Goal: Task Accomplishment & Management: Manage account settings

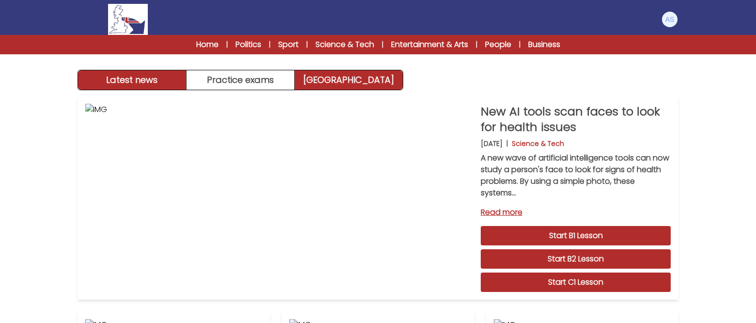
click at [670, 22] on img at bounding box center [670, 20] width 16 height 16
click at [0, 0] on link "My Account" at bounding box center [0, 0] width 0 height 0
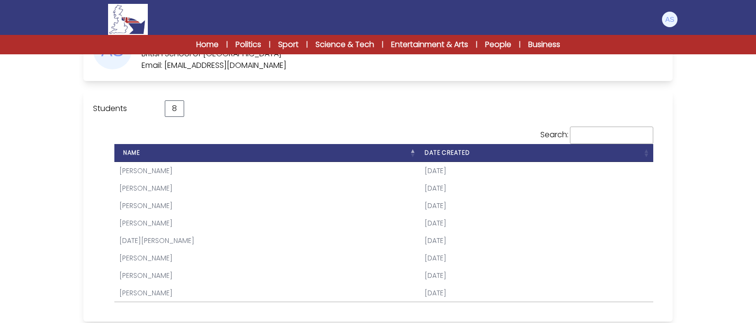
scroll to position [91, 0]
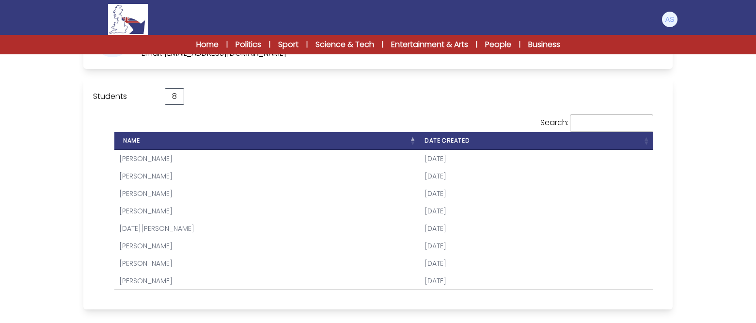
click at [412, 138] on th "Name" at bounding box center [266, 141] width 305 height 18
click at [414, 144] on th "Name" at bounding box center [266, 141] width 305 height 18
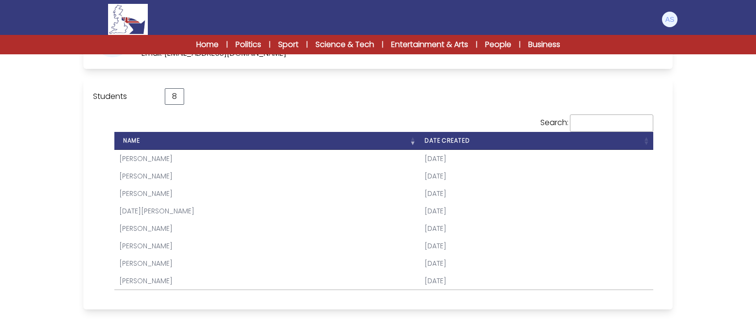
click at [414, 144] on th "Name" at bounding box center [266, 141] width 305 height 18
click at [411, 137] on th "Name" at bounding box center [266, 141] width 305 height 18
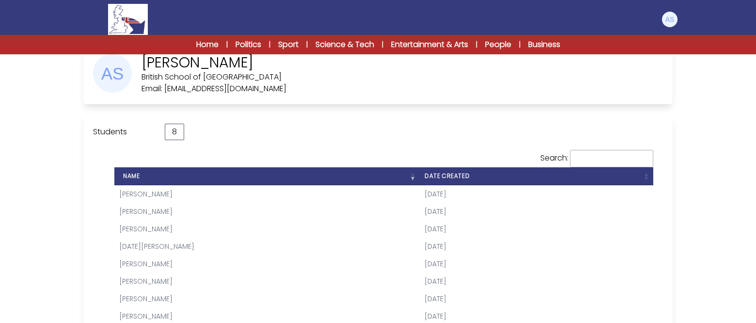
scroll to position [0, 0]
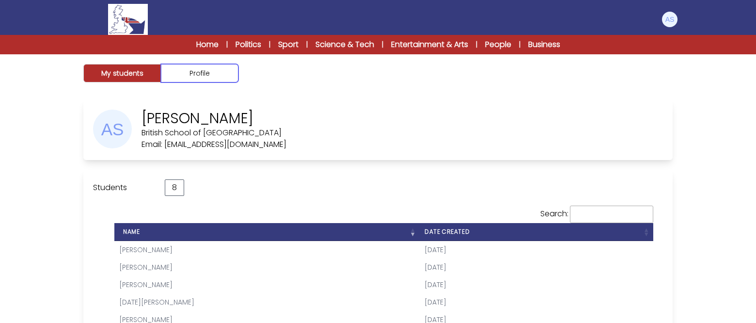
click at [196, 71] on button "Profile" at bounding box center [200, 73] width 78 height 18
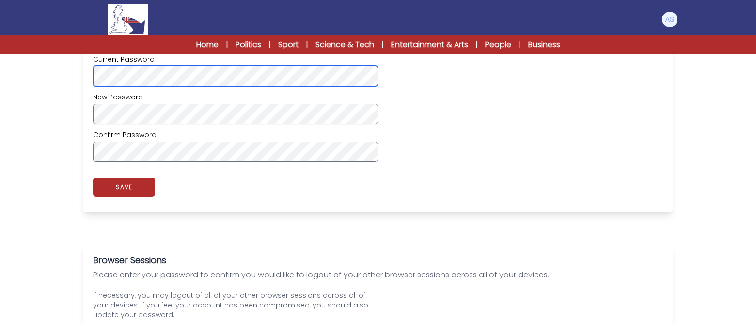
scroll to position [291, 0]
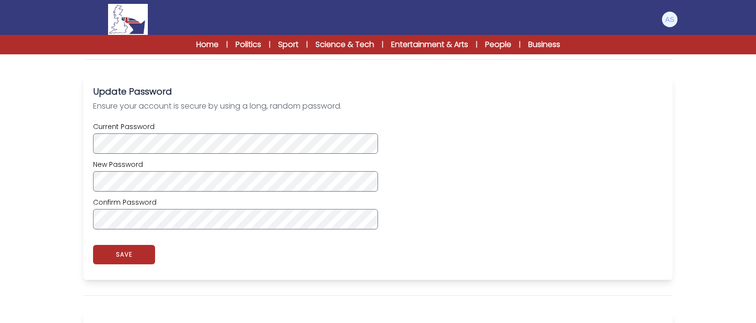
click at [474, 215] on div "Current Password New Password Confirm Password" at bounding box center [378, 176] width 570 height 108
click at [131, 254] on button "SAVE" at bounding box center [124, 254] width 62 height 19
click at [587, 124] on div "Current Password New Password Confirm Password" at bounding box center [378, 176] width 570 height 108
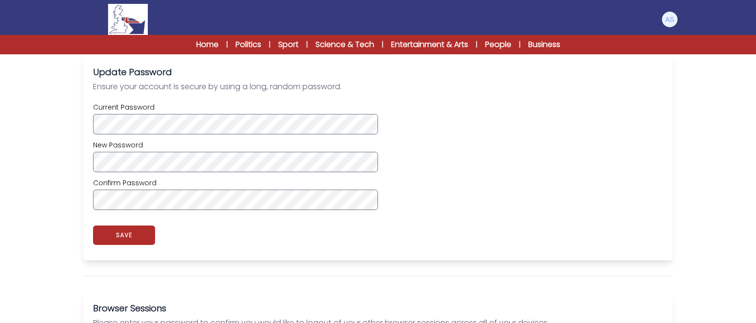
scroll to position [0, 0]
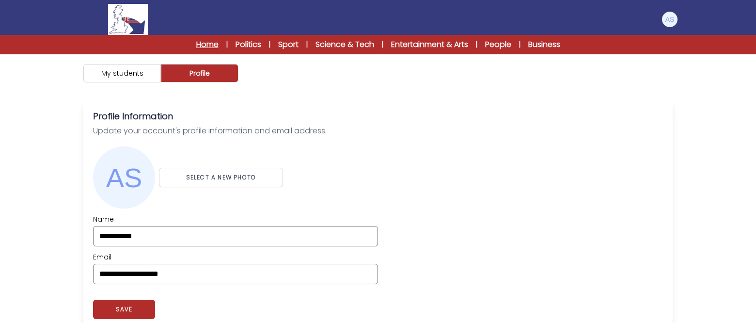
click at [208, 44] on link "Home" at bounding box center [207, 45] width 22 height 12
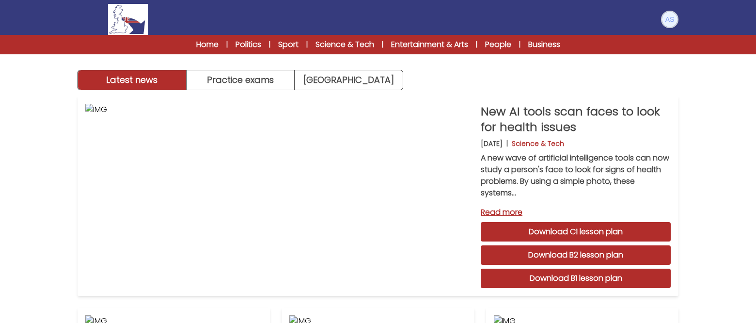
click at [673, 21] on img at bounding box center [670, 20] width 16 height 16
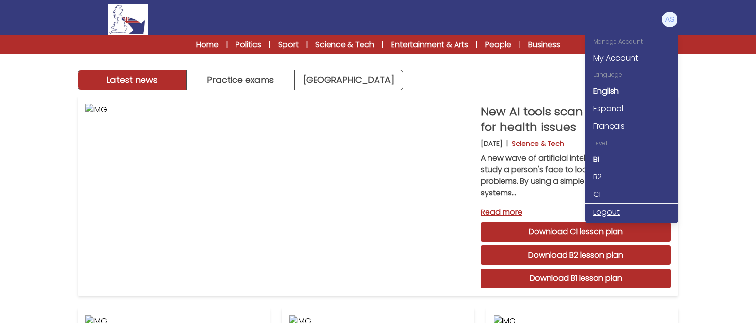
click at [608, 211] on link "Logout" at bounding box center [632, 212] width 93 height 17
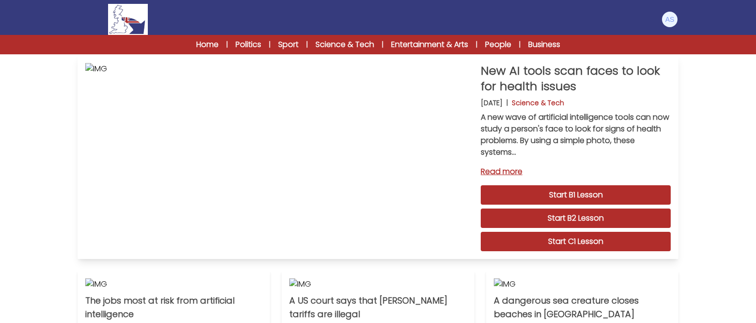
scroll to position [145, 0]
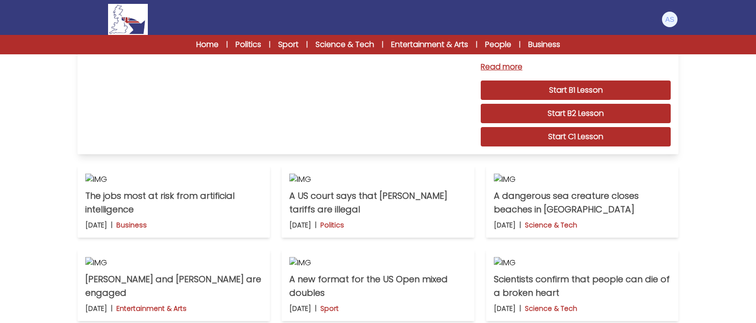
click at [560, 85] on link "Start B1 Lesson" at bounding box center [576, 89] width 190 height 19
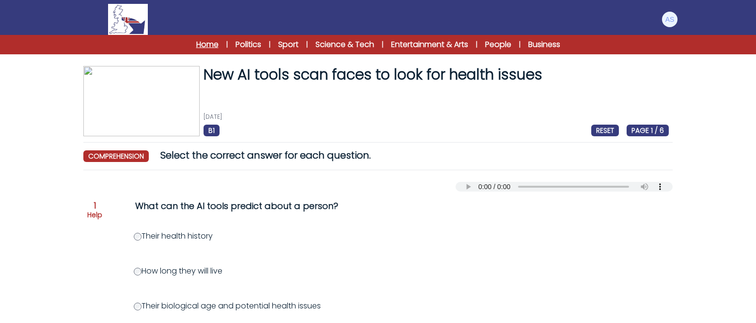
click at [198, 45] on link "Home" at bounding box center [207, 45] width 22 height 12
